Goal: Entertainment & Leisure: Browse casually

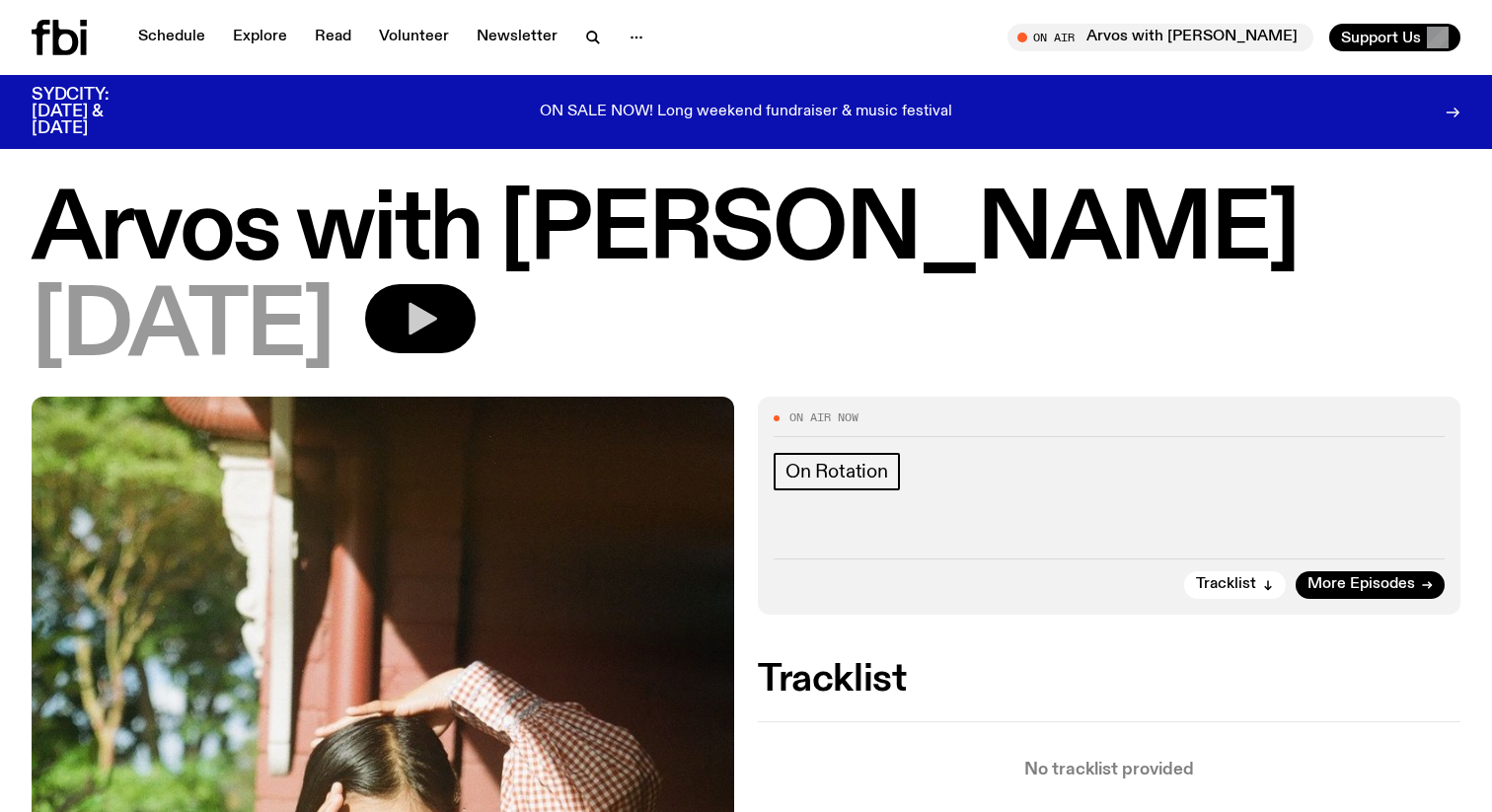
click at [440, 333] on icon "button" at bounding box center [421, 319] width 40 height 40
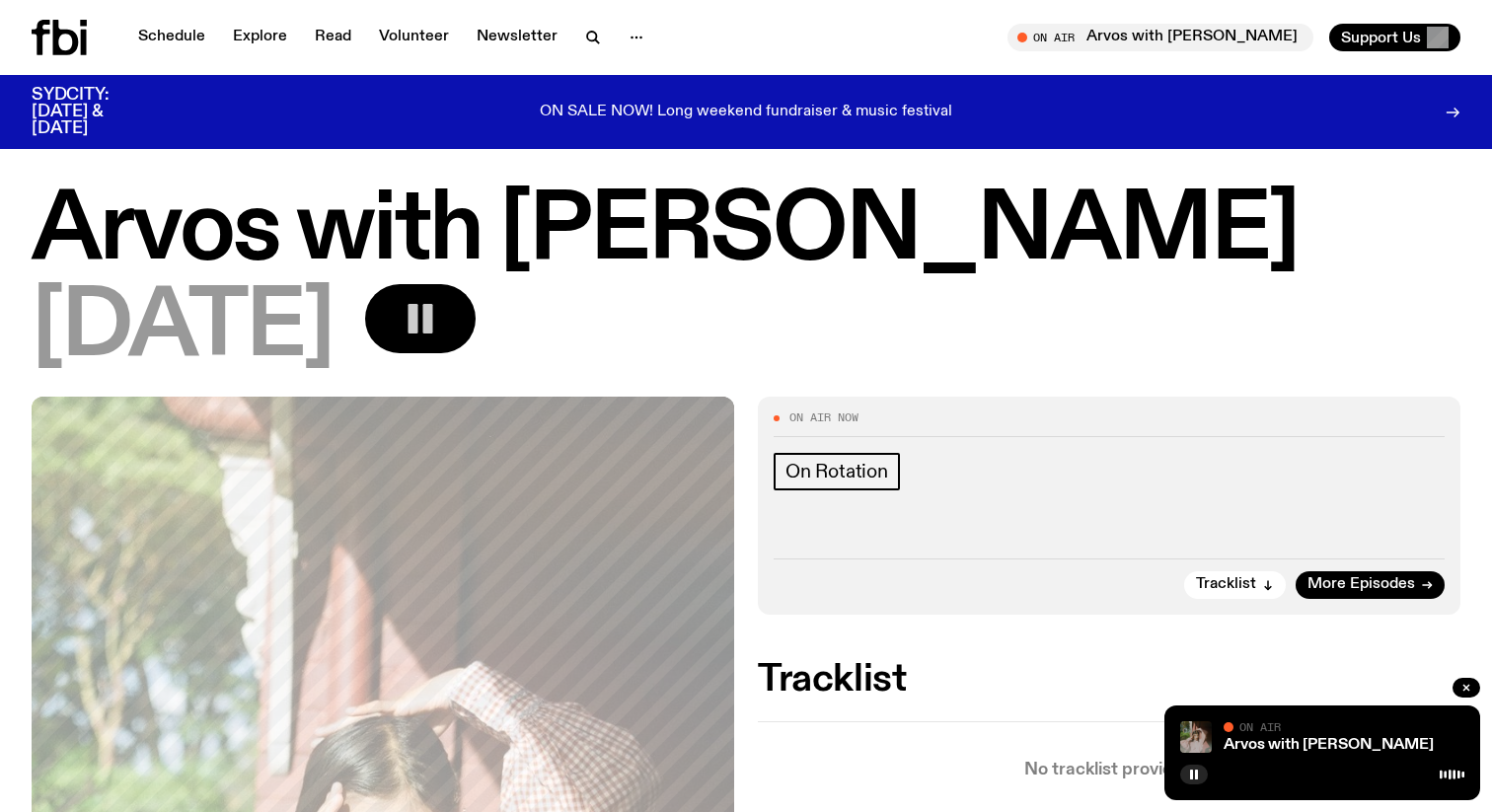
click at [1189, 733] on img at bounding box center [1196, 738] width 32 height 32
click at [1267, 740] on link "Arvos with [PERSON_NAME]" at bounding box center [1329, 745] width 210 height 16
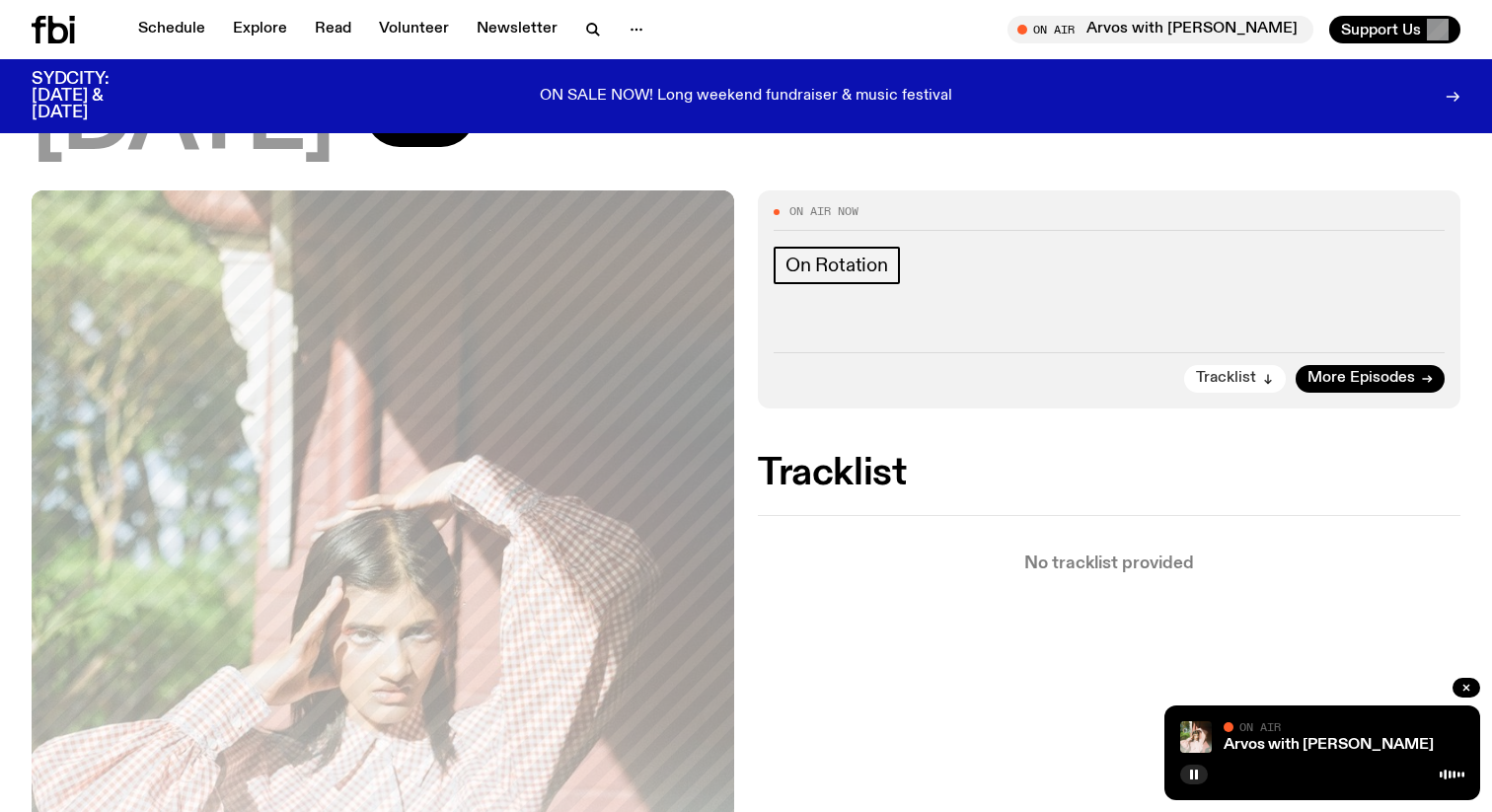
click at [1219, 381] on span "Tracklist" at bounding box center [1226, 378] width 61 height 15
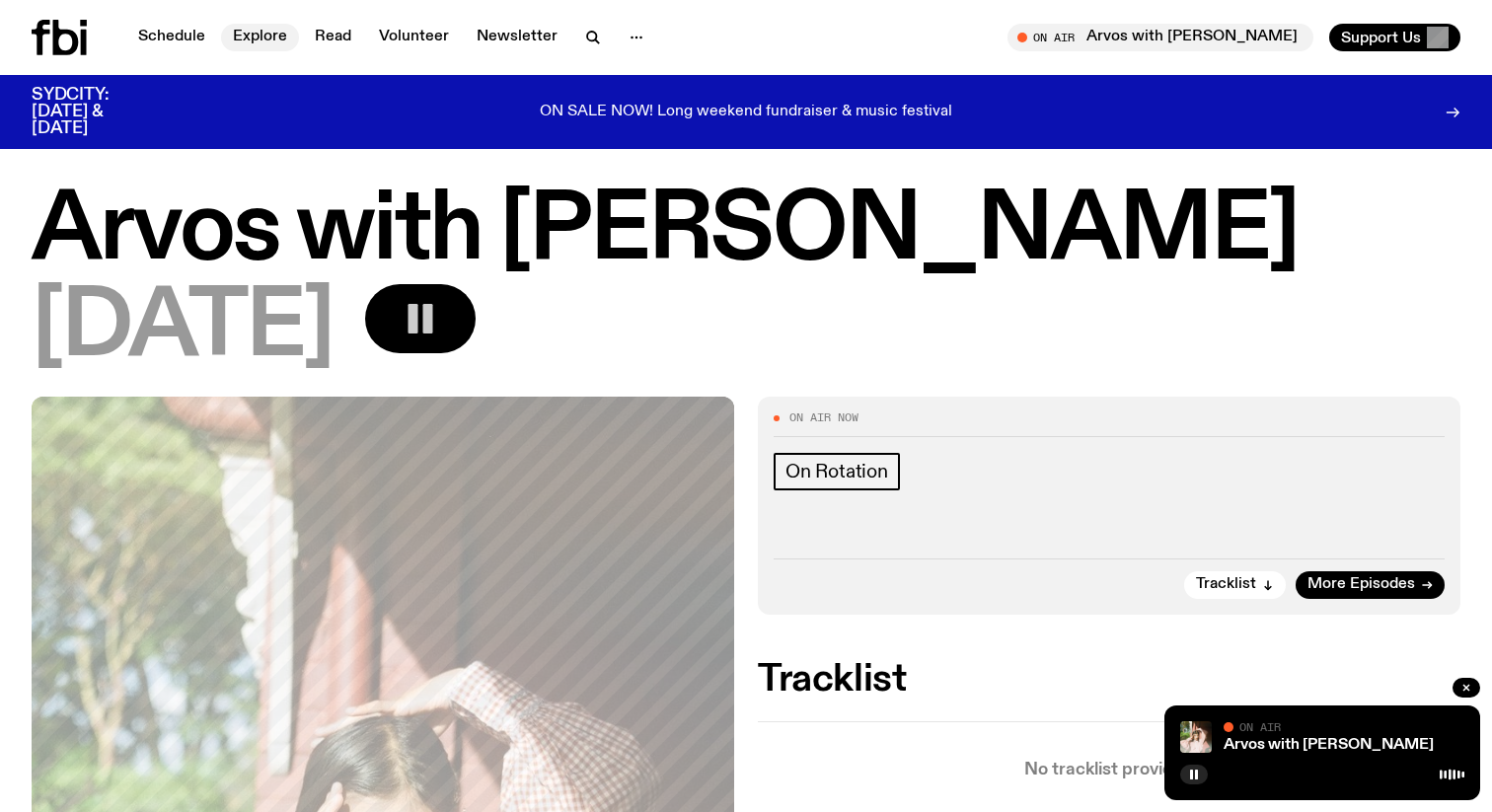
click at [258, 38] on link "Explore" at bounding box center [260, 38] width 78 height 28
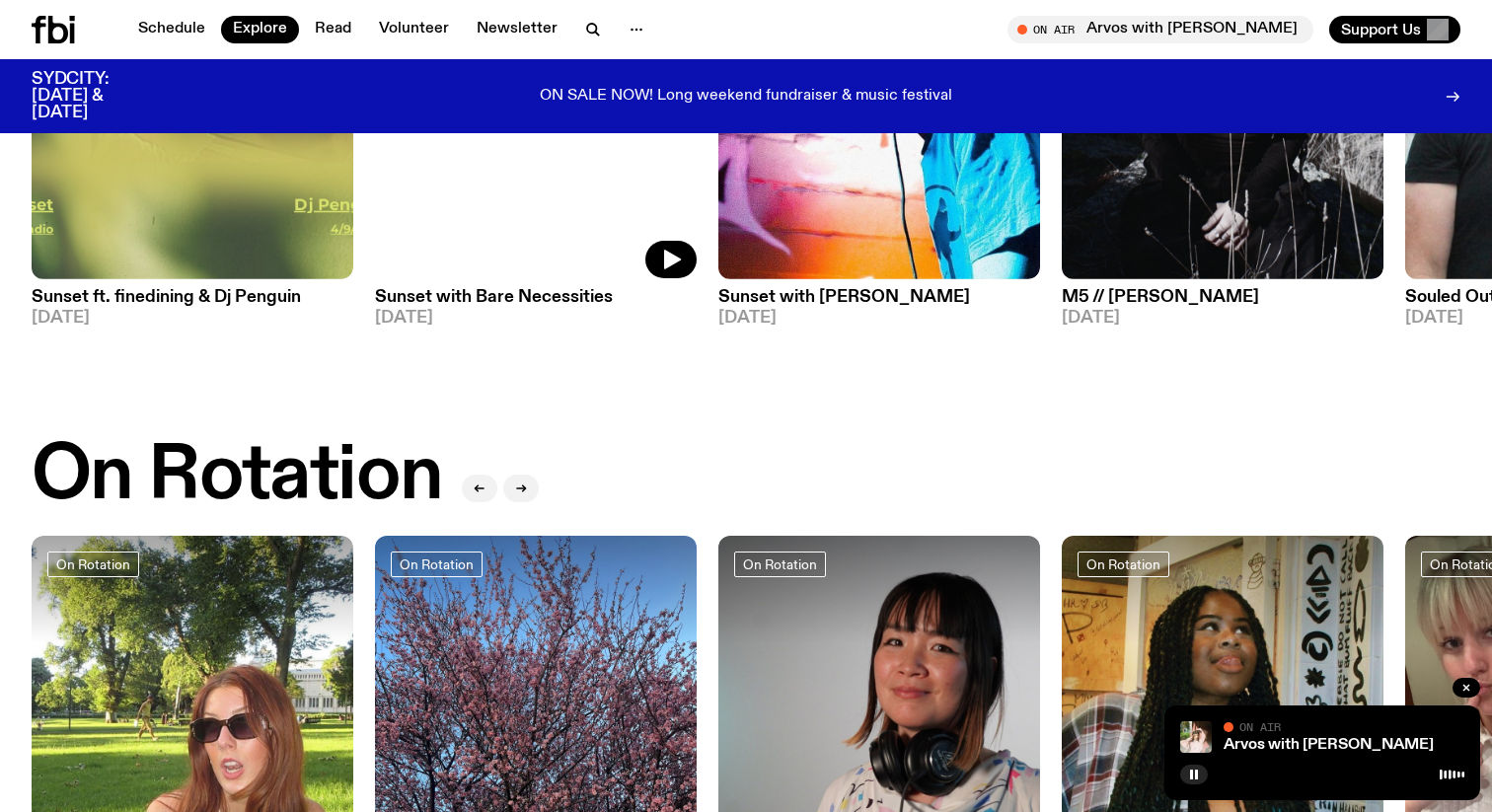
scroll to position [646, 0]
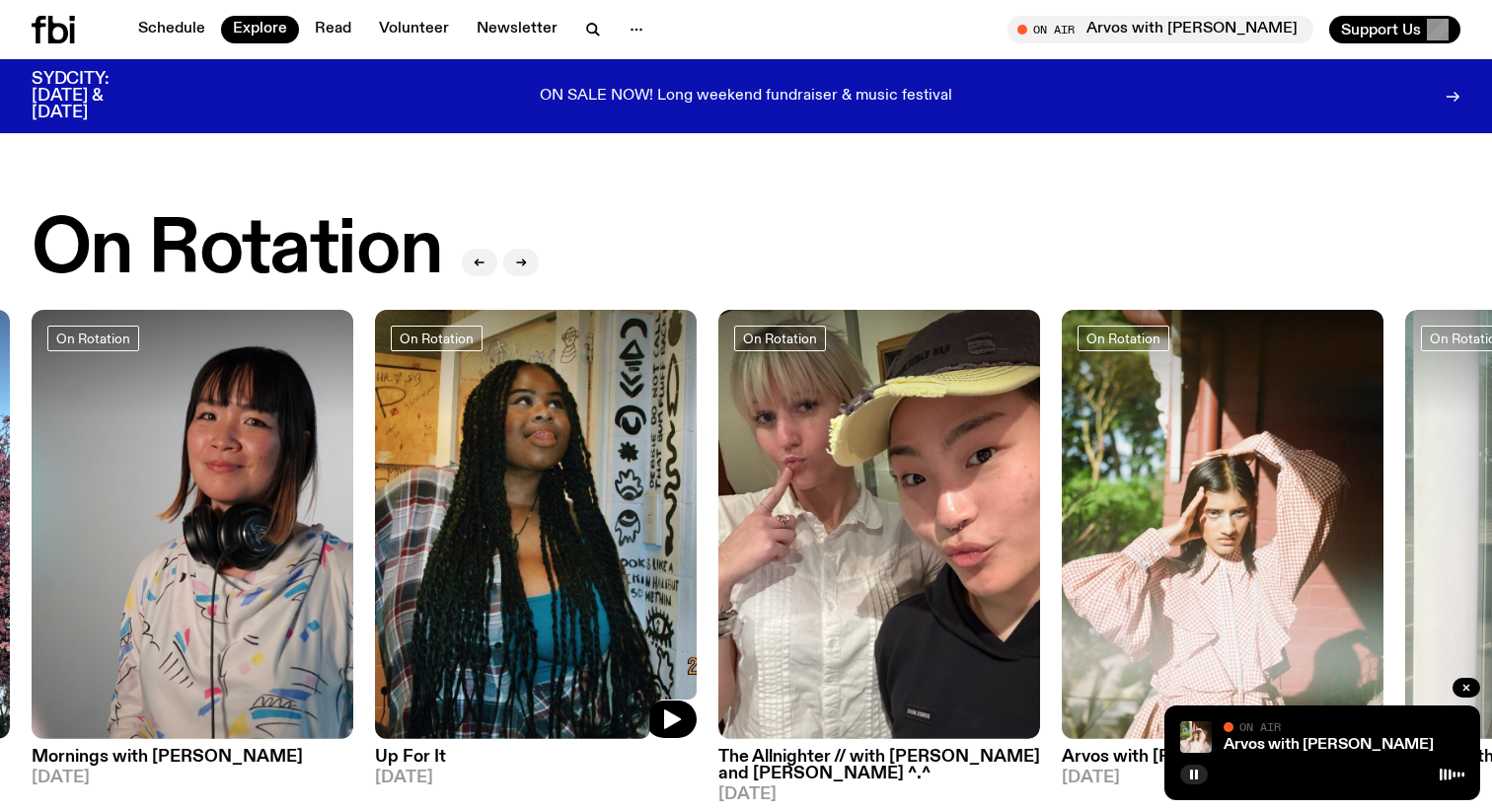
click at [495, 482] on img at bounding box center [536, 524] width 322 height 429
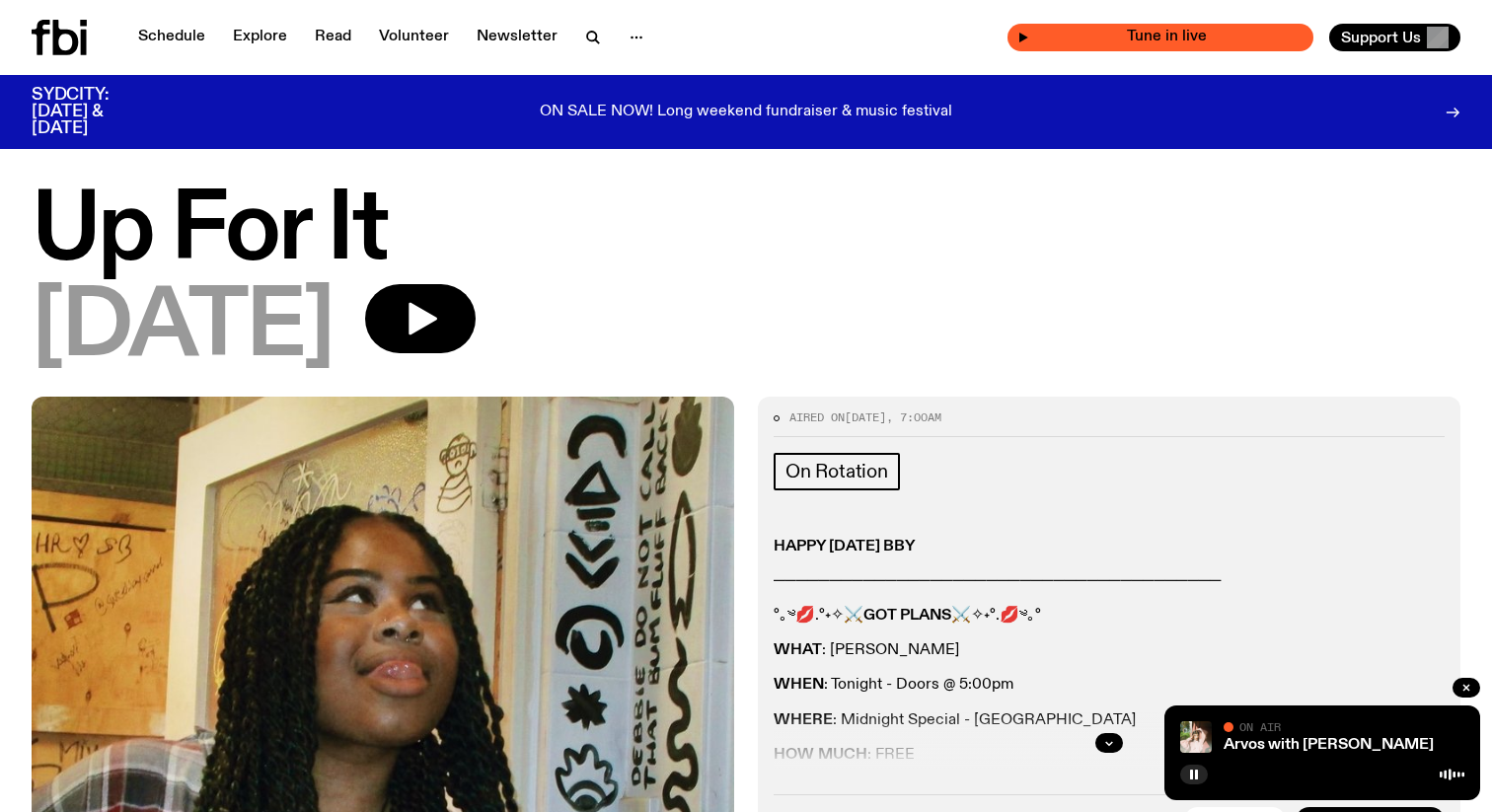
click at [1186, 36] on span "Tune in live" at bounding box center [1166, 37] width 274 height 15
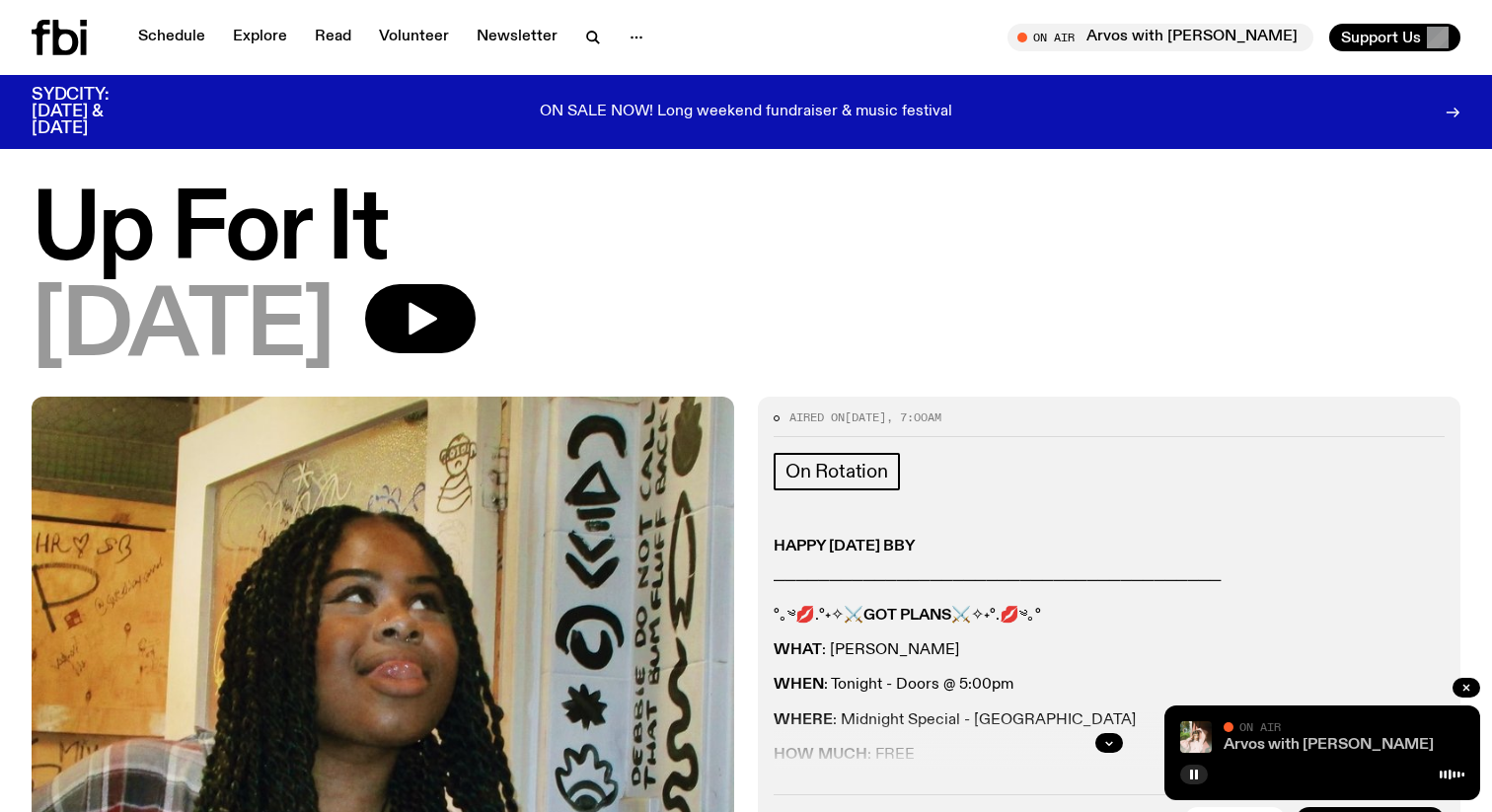
click at [1263, 748] on link "Arvos with [PERSON_NAME]" at bounding box center [1329, 745] width 210 height 16
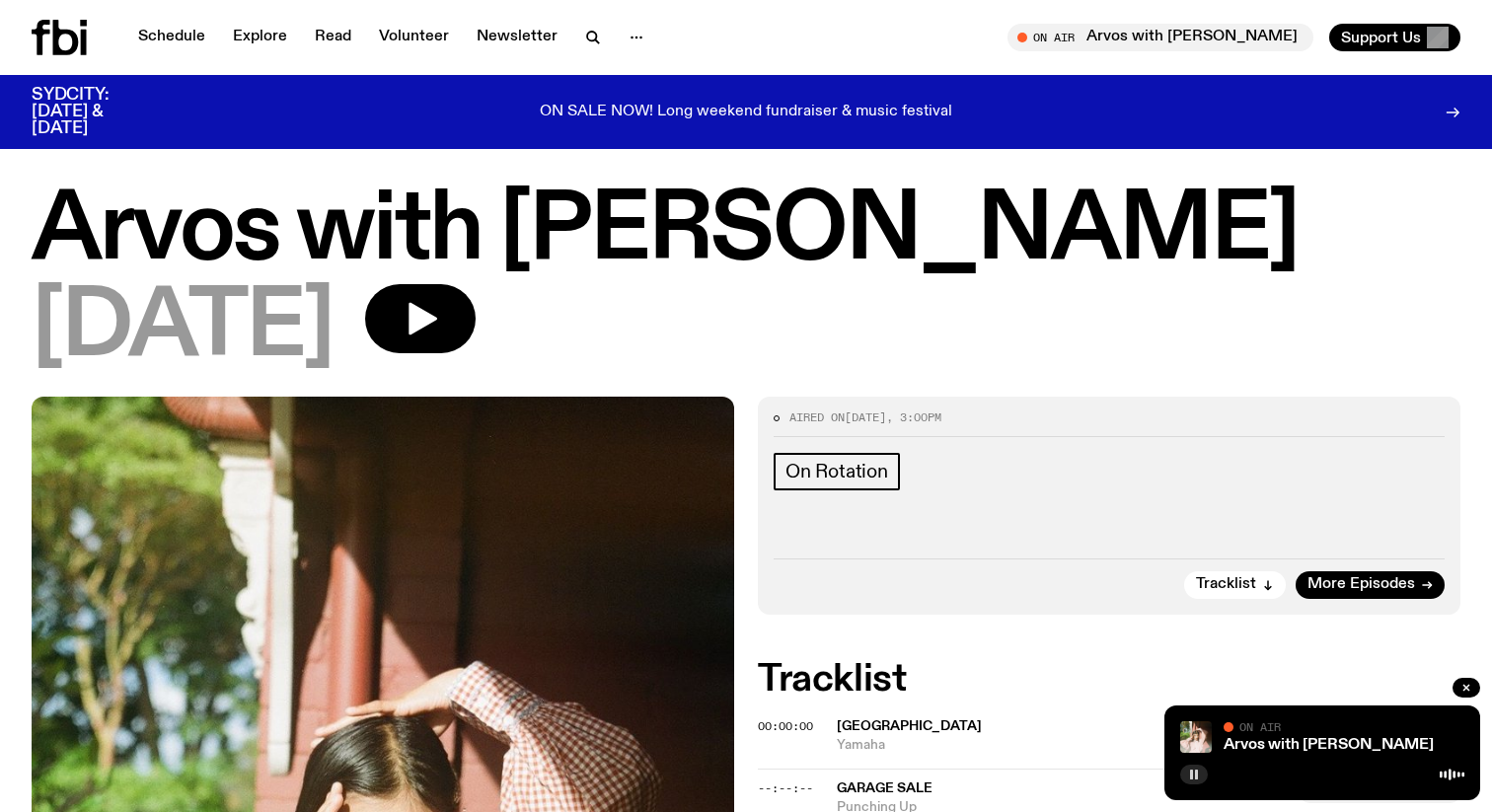
click at [1195, 772] on rect "button" at bounding box center [1196, 774] width 3 height 10
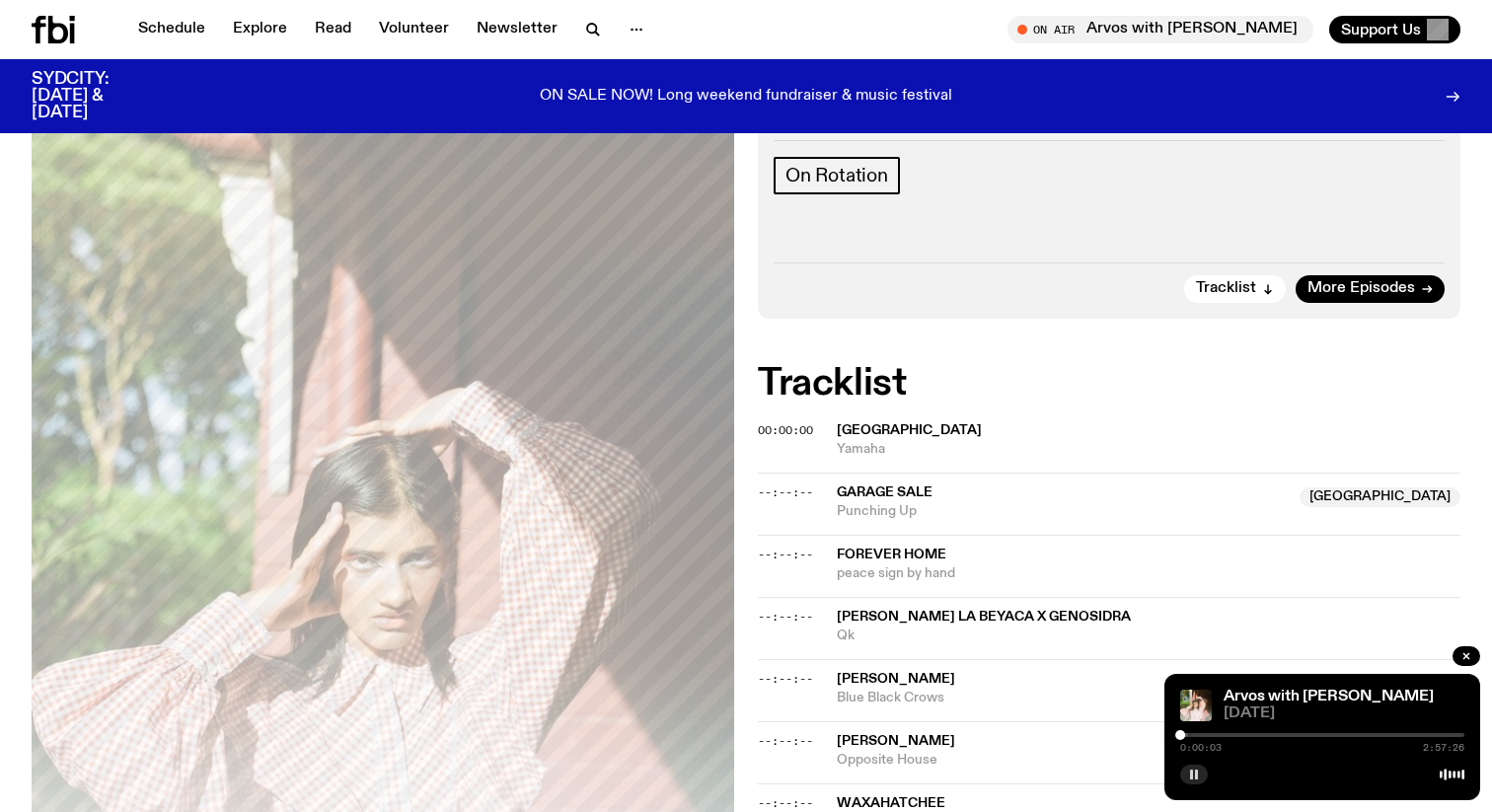
scroll to position [283, 0]
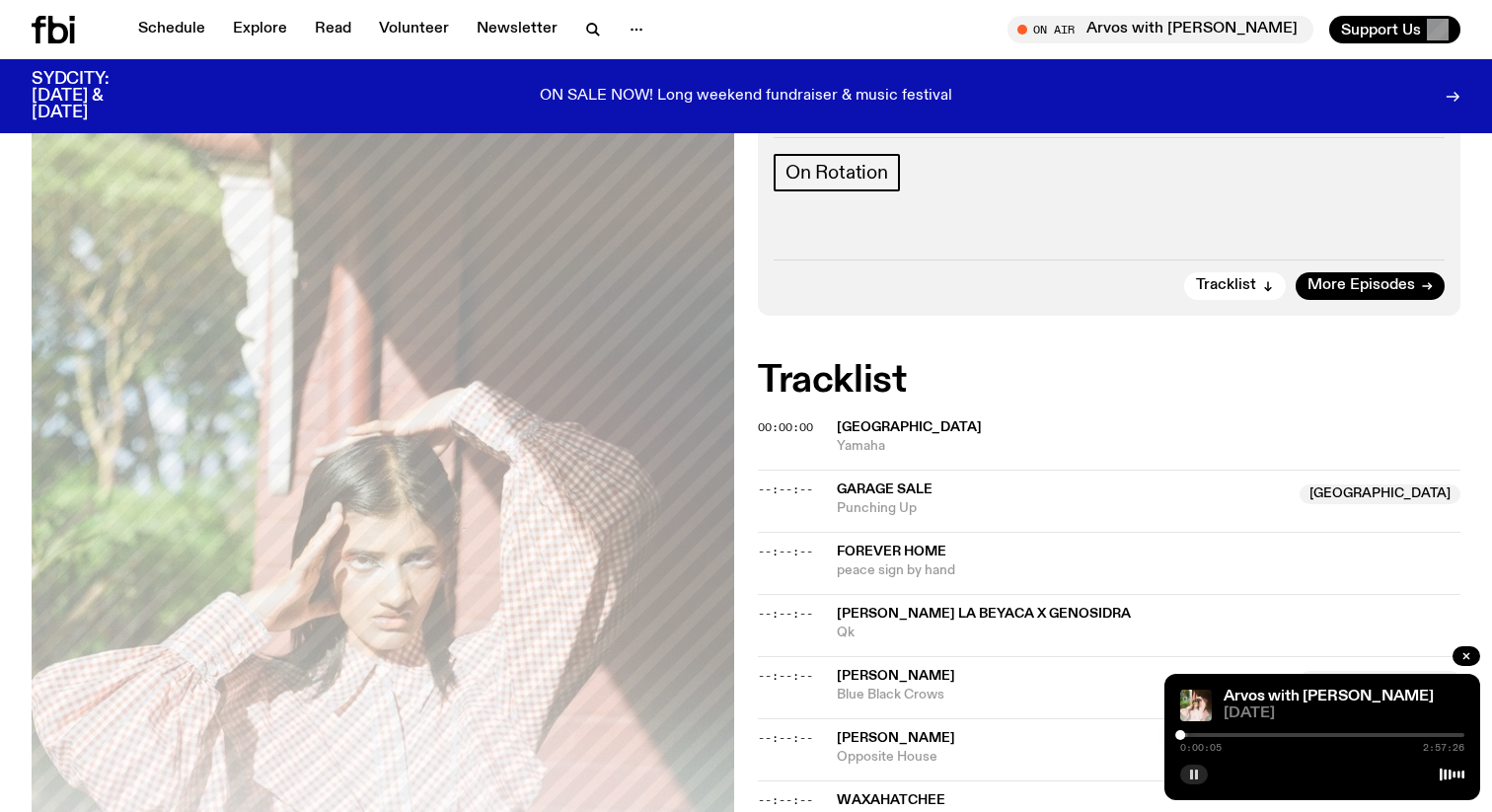
click at [851, 425] on span "[GEOGRAPHIC_DATA]" at bounding box center [909, 428] width 145 height 14
click at [1193, 770] on icon "button" at bounding box center [1194, 774] width 12 height 12
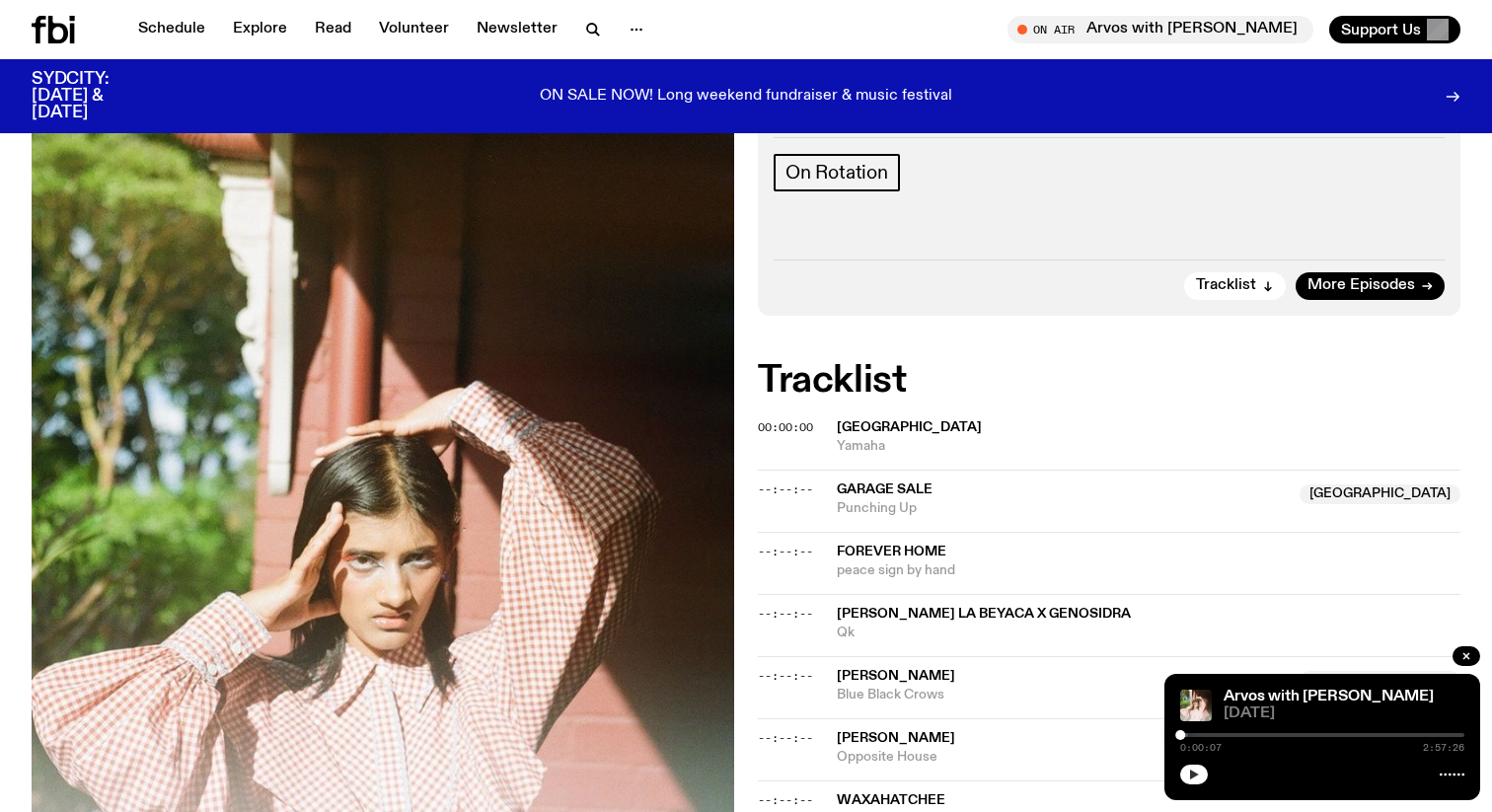
scroll to position [0, 0]
